Goal: Task Accomplishment & Management: Manage account settings

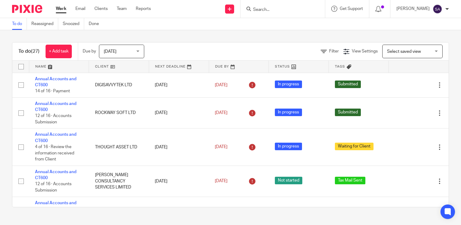
click at [278, 12] on input "Search" at bounding box center [279, 9] width 54 height 5
drag, startPoint x: 277, startPoint y: 10, endPoint x: 258, endPoint y: 8, distance: 19.4
click at [258, 8] on div "pixie" at bounding box center [281, 9] width 70 height 8
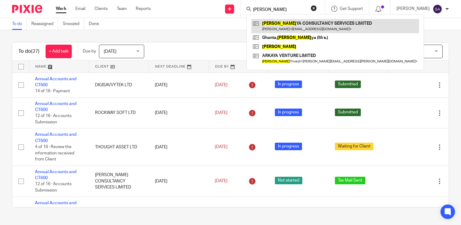
type input "soujan"
click at [293, 22] on link at bounding box center [335, 26] width 168 height 14
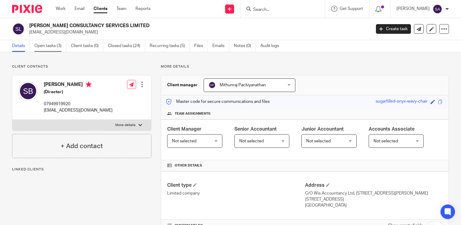
click at [48, 48] on link "Open tasks (3)" at bounding box center [50, 46] width 32 height 12
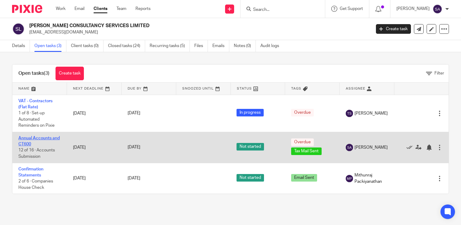
click at [41, 139] on link "Annual Accounts and CT600" at bounding box center [38, 141] width 41 height 10
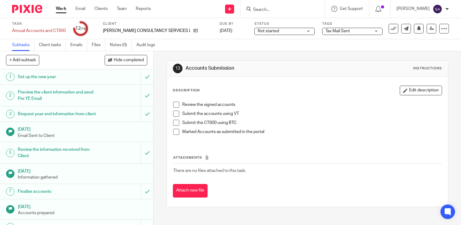
click at [333, 32] on span "Tax Mail Sent" at bounding box center [337, 31] width 24 height 4
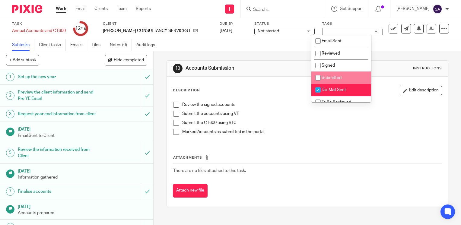
click at [325, 79] on span "Submitted" at bounding box center [331, 78] width 20 height 4
checkbox input "true"
click at [342, 93] on li "Tax Mail Sent" at bounding box center [341, 90] width 60 height 12
checkbox input "false"
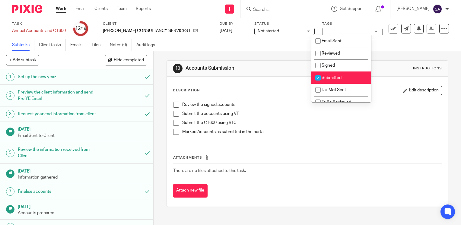
click at [284, 54] on div "13 Accounts Submission Instructions Description Edit description Review the sig…" at bounding box center [307, 133] width 282 height 165
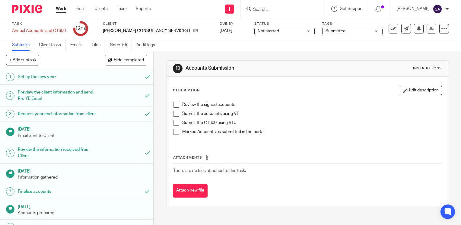
click at [274, 29] on span "Not started" at bounding box center [279, 31] width 45 height 6
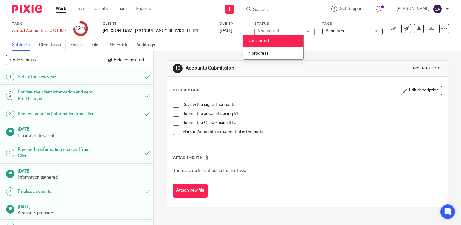
click at [269, 45] on li "Not started" at bounding box center [273, 41] width 60 height 12
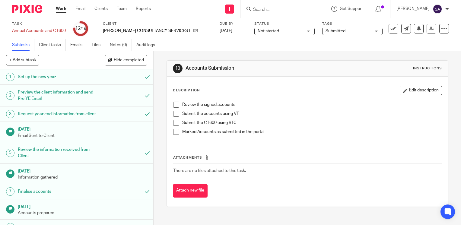
click at [265, 33] on span "Not started" at bounding box center [279, 31] width 45 height 6
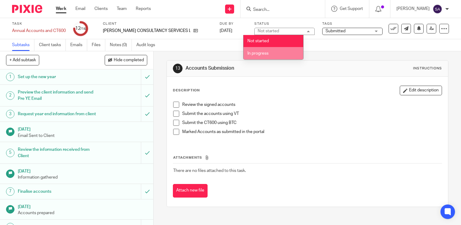
click at [266, 49] on li "In progress" at bounding box center [273, 53] width 60 height 12
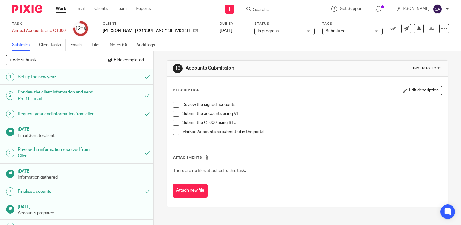
click at [296, 48] on div "Subtasks Client tasks Emails Files Notes (0) Audit logs" at bounding box center [230, 45] width 461 height 12
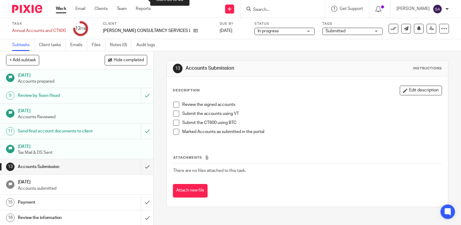
scroll to position [144, 0]
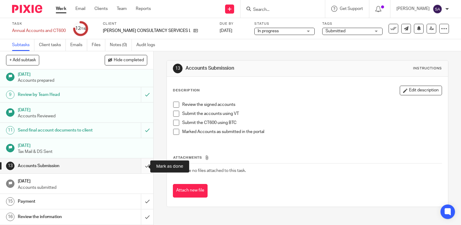
click at [141, 170] on input "submit" at bounding box center [76, 165] width 153 height 15
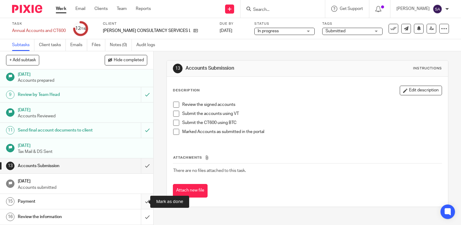
click at [140, 200] on input "submit" at bounding box center [76, 201] width 153 height 15
click at [141, 214] on input "submit" at bounding box center [76, 216] width 153 height 15
